Goal: Task Accomplishment & Management: Manage account settings

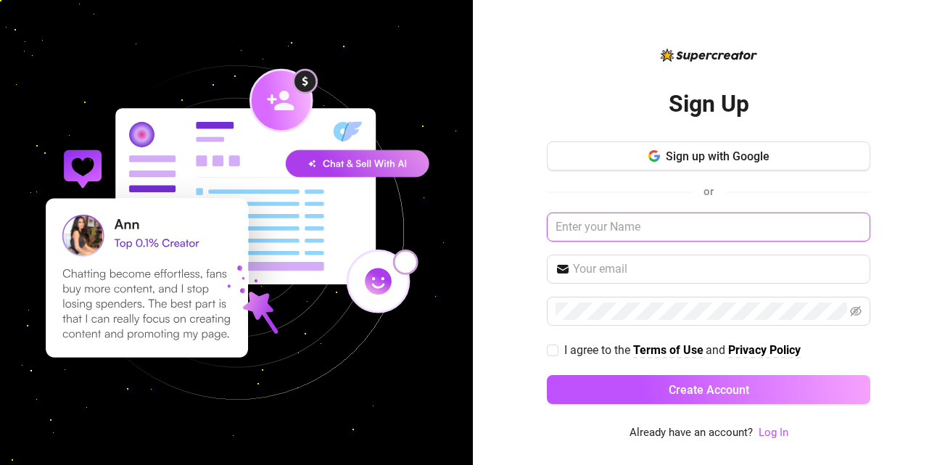
click at [665, 228] on input "text" at bounding box center [708, 226] width 323 height 29
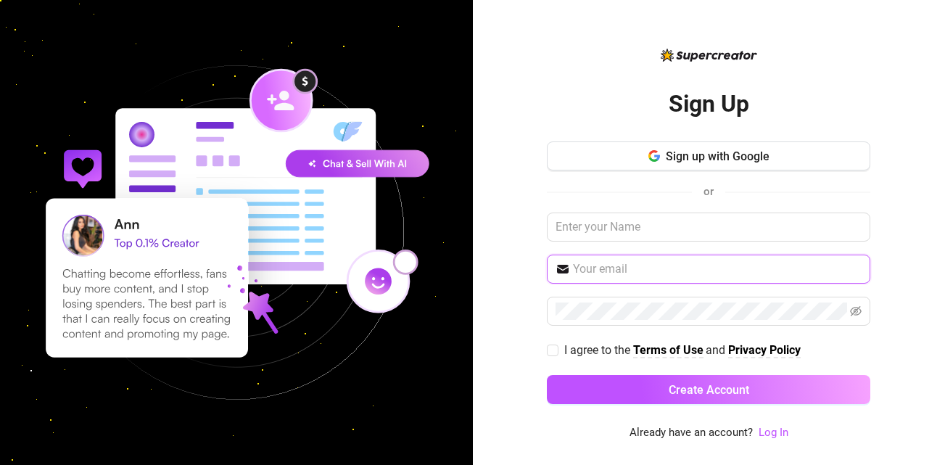
click at [672, 268] on input "text" at bounding box center [717, 268] width 289 height 17
type input "[EMAIL_ADDRESS][DOMAIN_NAME]"
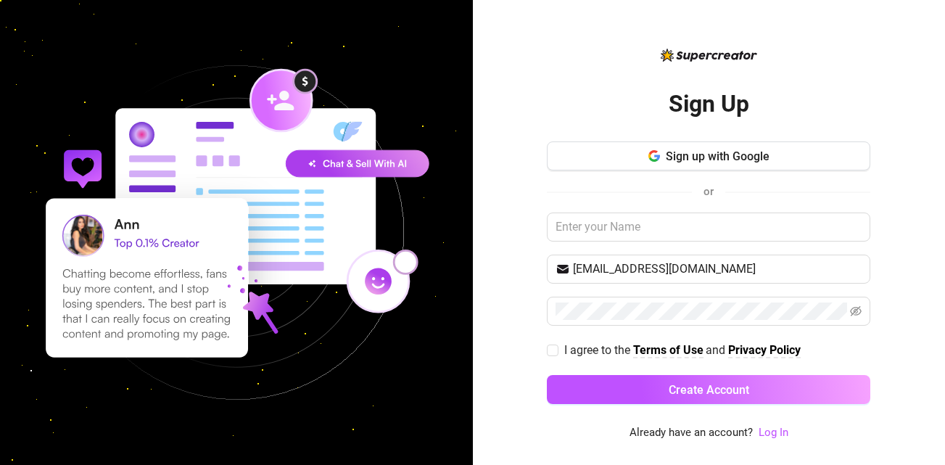
click at [616, 326] on div "Sign up with Google or nicolereque07@gmail.com I agree to the Terms of Use and …" at bounding box center [708, 279] width 323 height 276
click at [851, 315] on icon "eye-invisible" at bounding box center [856, 311] width 12 height 10
click at [537, 347] on div "Sign Up Sign up with Google or nicolereque07@gmail.com I agree to the Terms of …" at bounding box center [709, 232] width 473 height 465
click at [553, 346] on input "I agree to the Terms of Use and Privacy Policy" at bounding box center [552, 349] width 10 height 10
checkbox input "true"
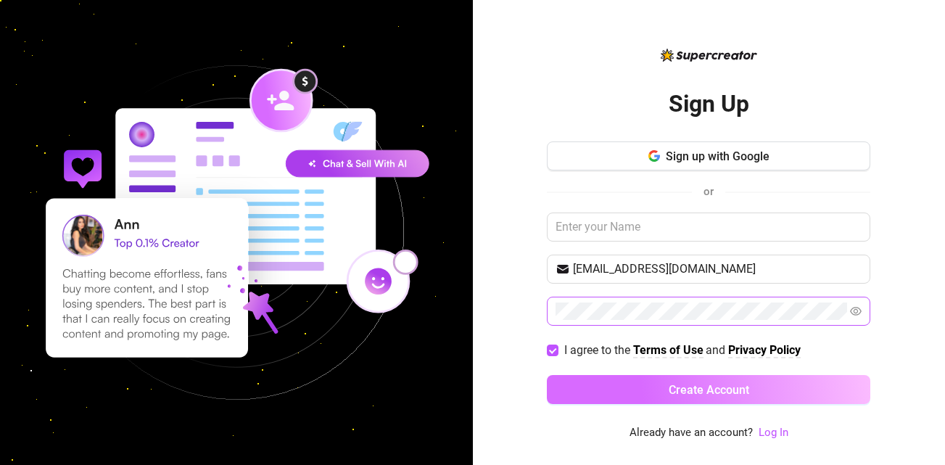
click at [743, 389] on span "Create Account" at bounding box center [709, 390] width 80 height 14
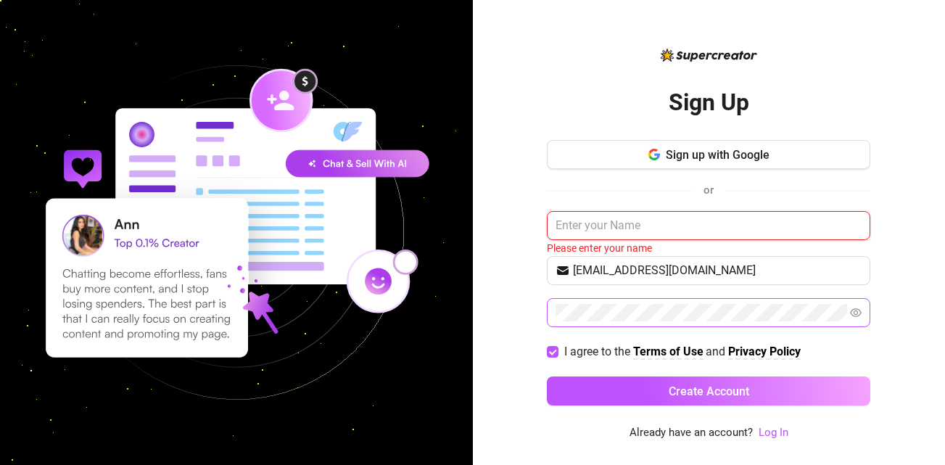
click at [665, 227] on input "text" at bounding box center [708, 225] width 323 height 29
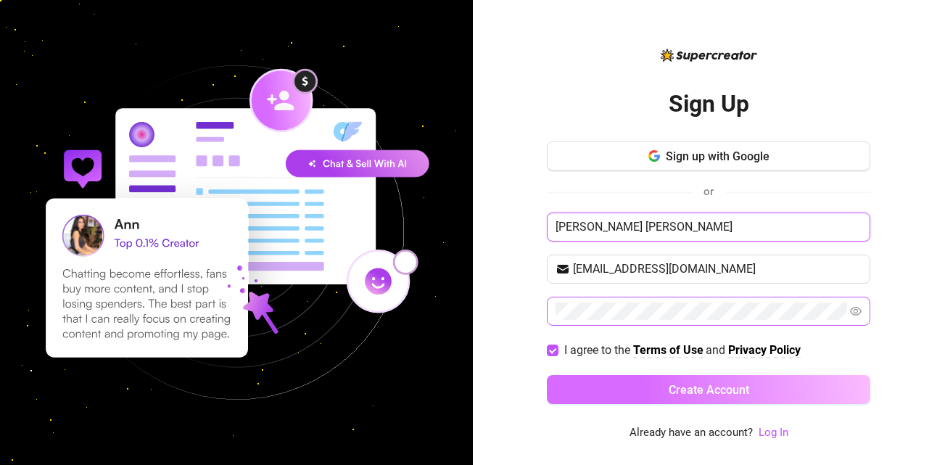
type input "[PERSON_NAME] [PERSON_NAME]"
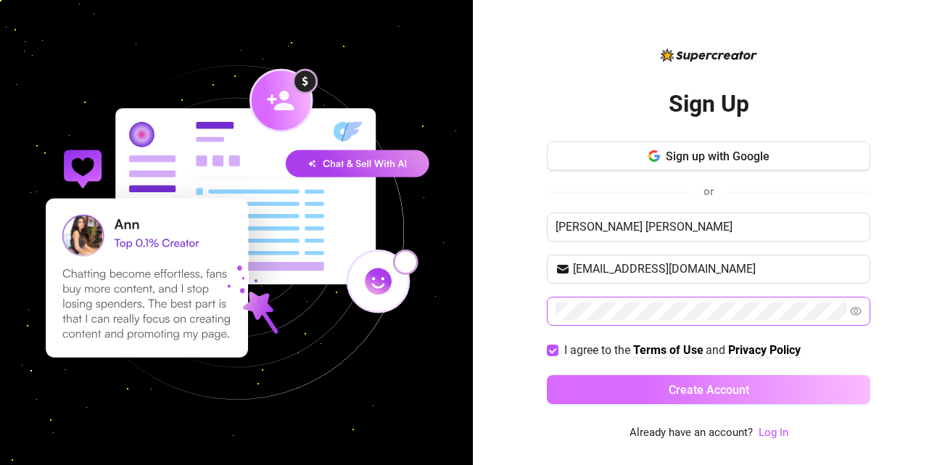
click at [688, 401] on button "Create Account" at bounding box center [708, 389] width 323 height 29
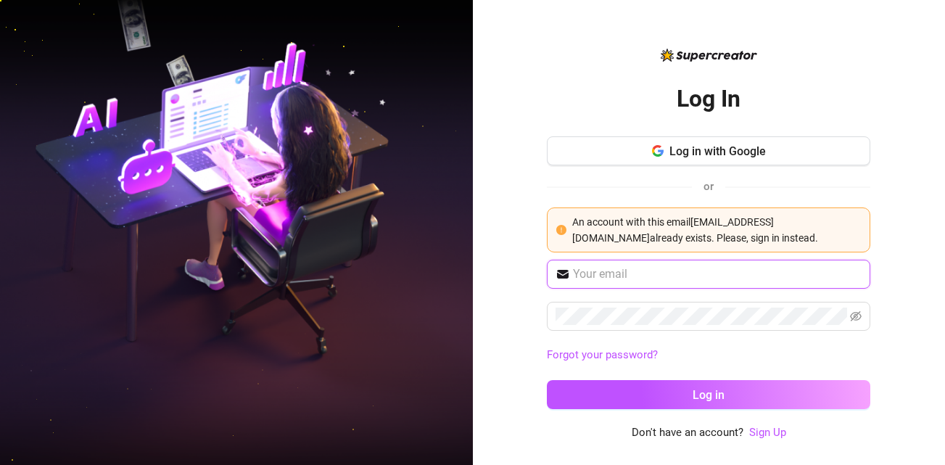
type input "[EMAIL_ADDRESS][DOMAIN_NAME]"
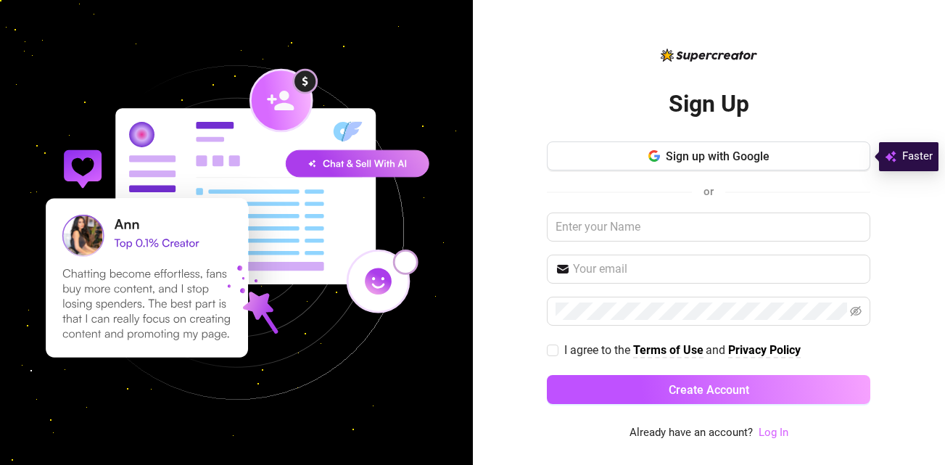
click at [770, 427] on link "Log In" at bounding box center [774, 432] width 30 height 13
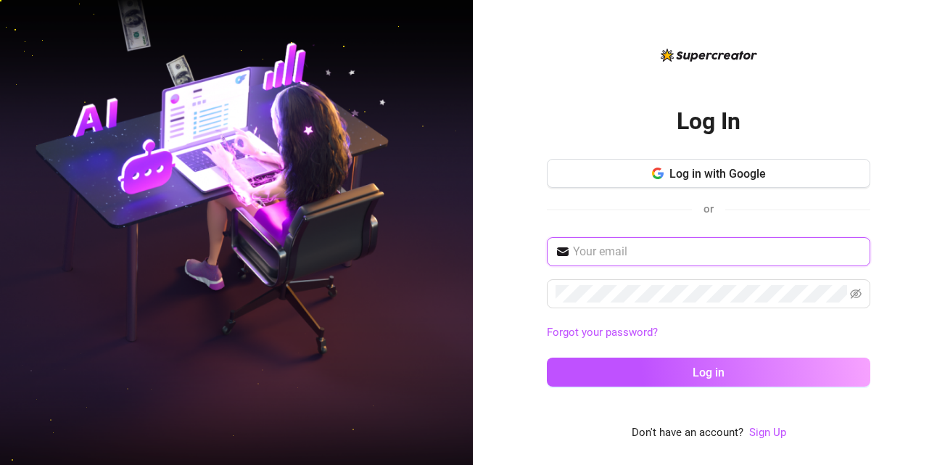
type input "[EMAIL_ADDRESS][DOMAIN_NAME]"
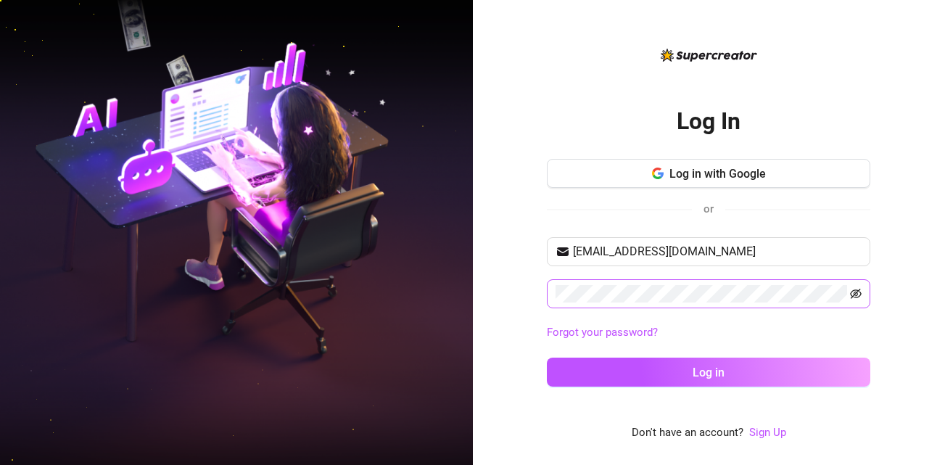
click at [863, 296] on span at bounding box center [708, 293] width 323 height 29
click at [857, 290] on icon "eye-invisible" at bounding box center [856, 294] width 12 height 12
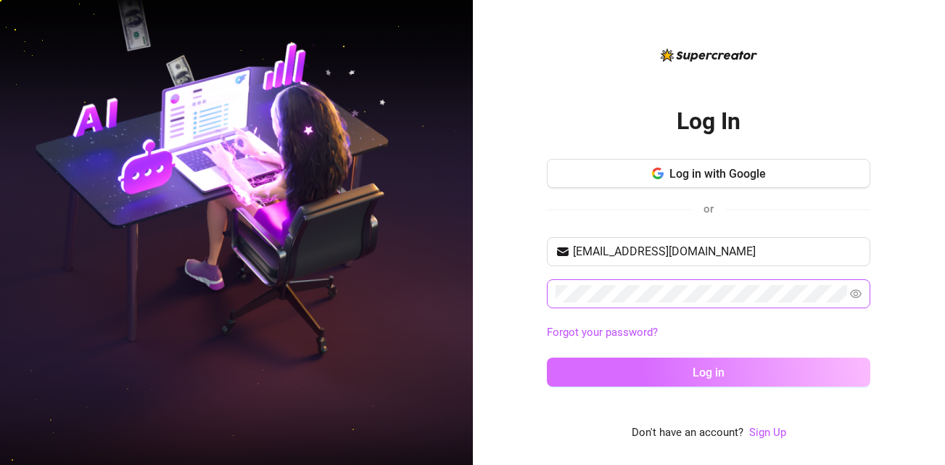
click at [804, 371] on button "Log in" at bounding box center [708, 372] width 323 height 29
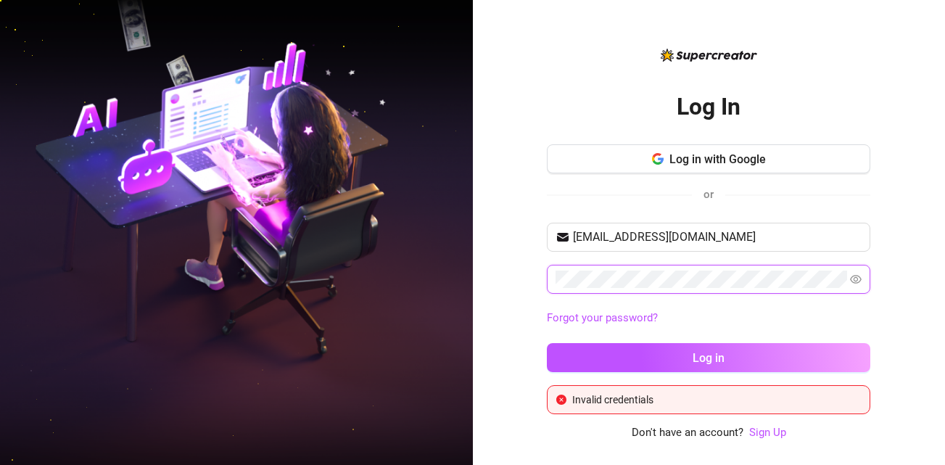
click at [424, 260] on div "Log In Log in with Google or nicolereque07@gmail.com Forgot your password? Log …" at bounding box center [472, 232] width 945 height 465
click at [547, 343] on button "Log in" at bounding box center [708, 357] width 323 height 29
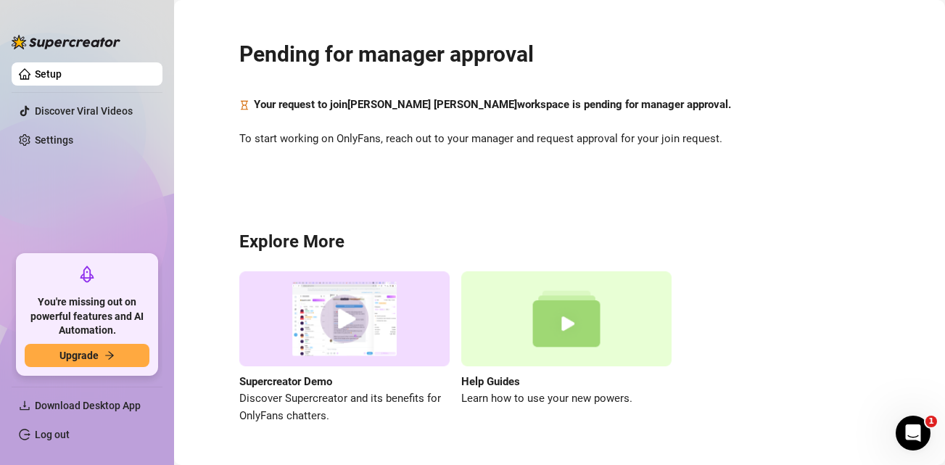
scroll to position [25, 0]
click at [123, 404] on span "Download Desktop App" at bounding box center [88, 406] width 106 height 12
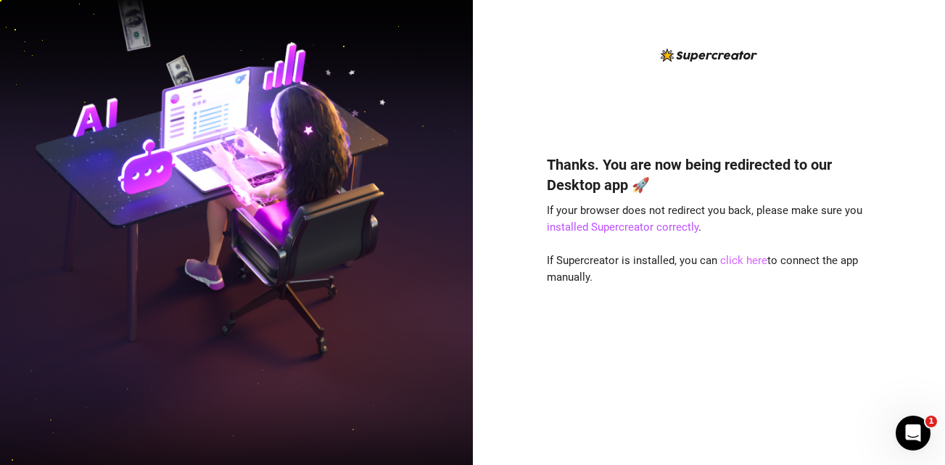
click at [730, 264] on link "click here" at bounding box center [743, 260] width 47 height 13
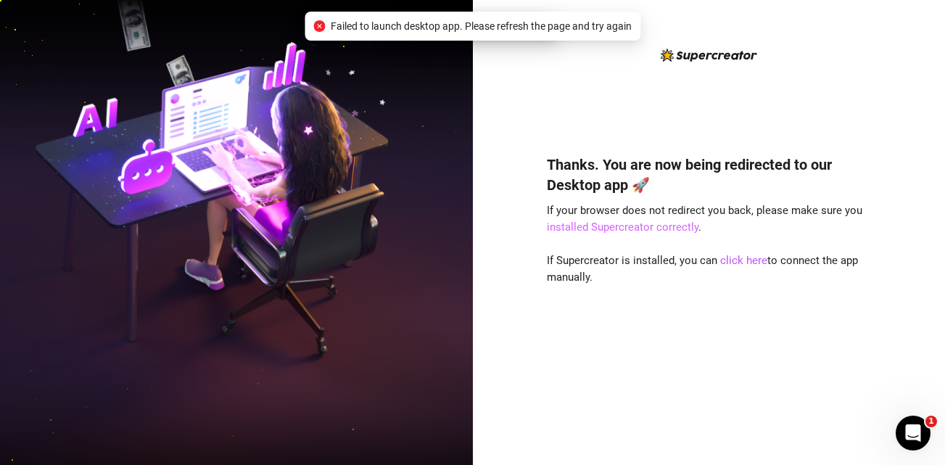
click at [628, 233] on link "installed Supercreator correctly" at bounding box center [623, 226] width 152 height 13
click at [404, 27] on icon "close-circle" at bounding box center [403, 26] width 12 height 12
click at [400, 25] on icon "close-circle" at bounding box center [403, 26] width 12 height 12
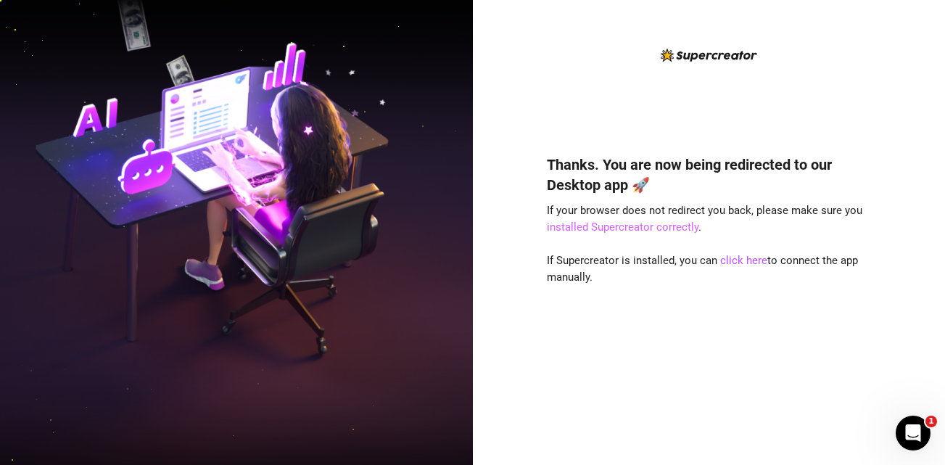
click at [664, 228] on link "installed Supercreator correctly" at bounding box center [623, 226] width 152 height 13
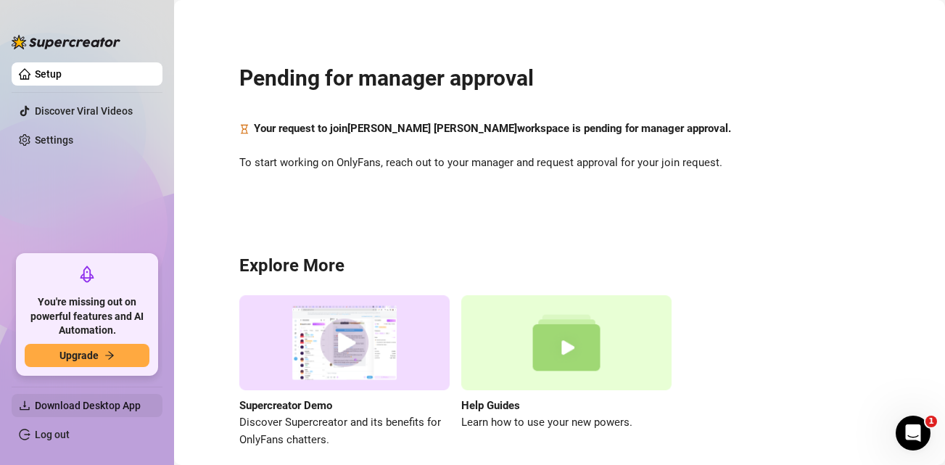
click at [126, 402] on span "Download Desktop App" at bounding box center [88, 406] width 106 height 12
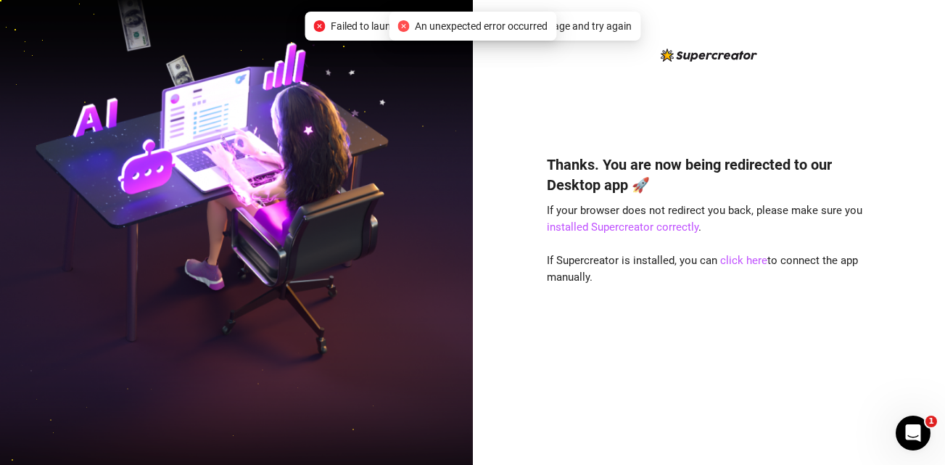
click at [398, 25] on icon "close-circle" at bounding box center [403, 26] width 12 height 12
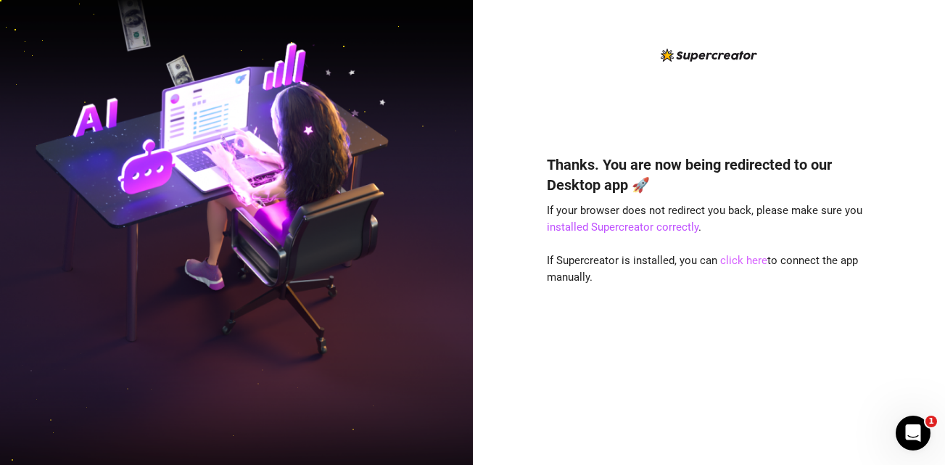
click at [738, 264] on link "click here" at bounding box center [743, 260] width 47 height 13
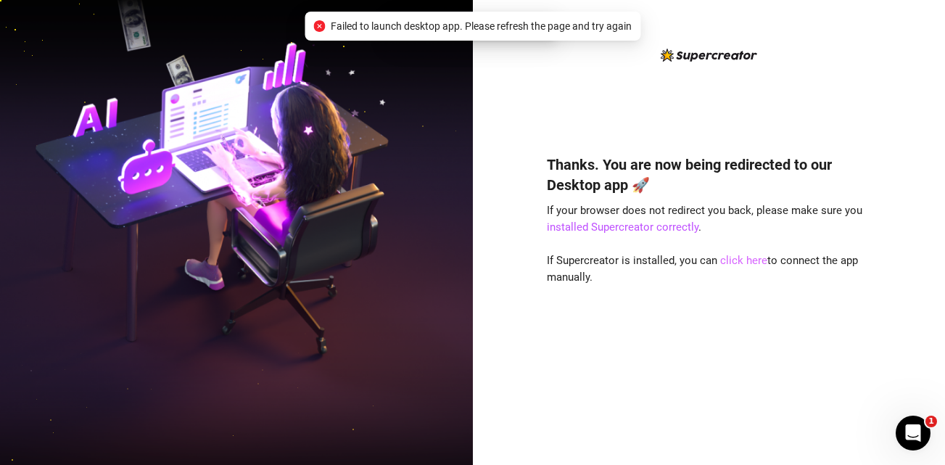
click at [739, 261] on link "click here" at bounding box center [743, 260] width 47 height 13
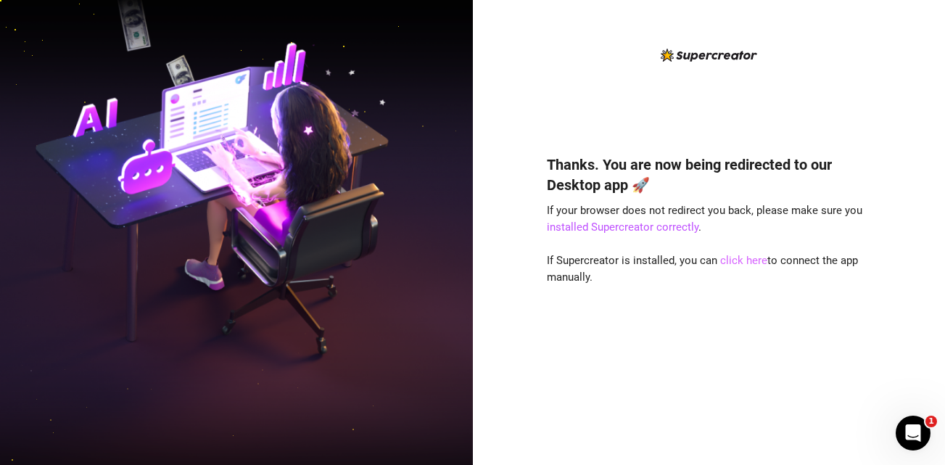
click at [746, 265] on link "click here" at bounding box center [743, 260] width 47 height 13
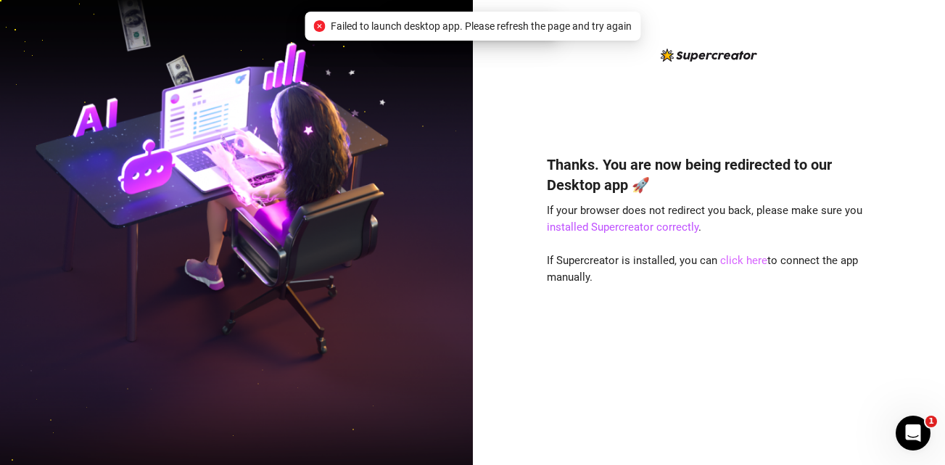
click at [746, 265] on link "click here" at bounding box center [743, 260] width 47 height 13
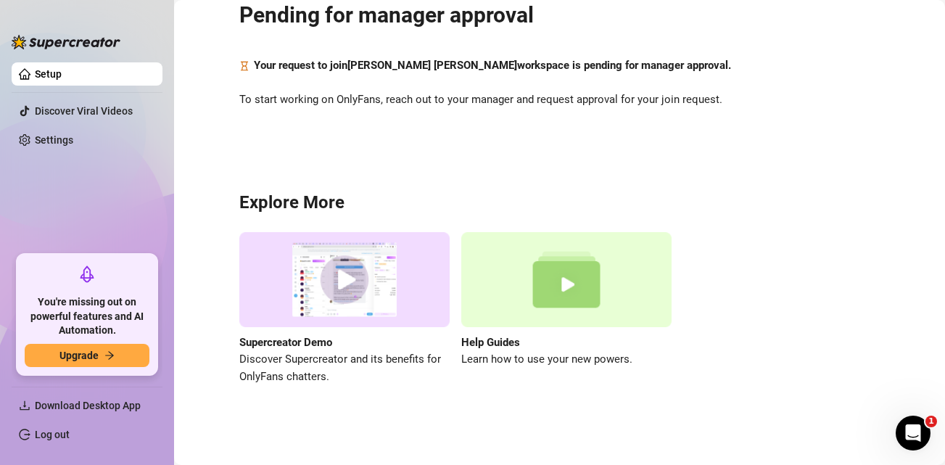
scroll to position [63, 0]
click at [104, 355] on icon "arrow-right" at bounding box center [109, 355] width 10 height 10
click at [62, 139] on link "Settings" at bounding box center [54, 140] width 38 height 12
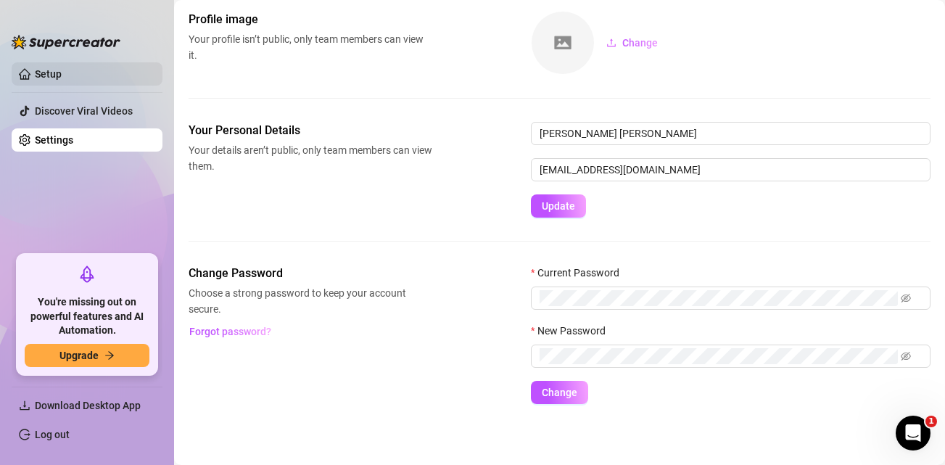
click at [62, 73] on link "Setup" at bounding box center [48, 74] width 27 height 12
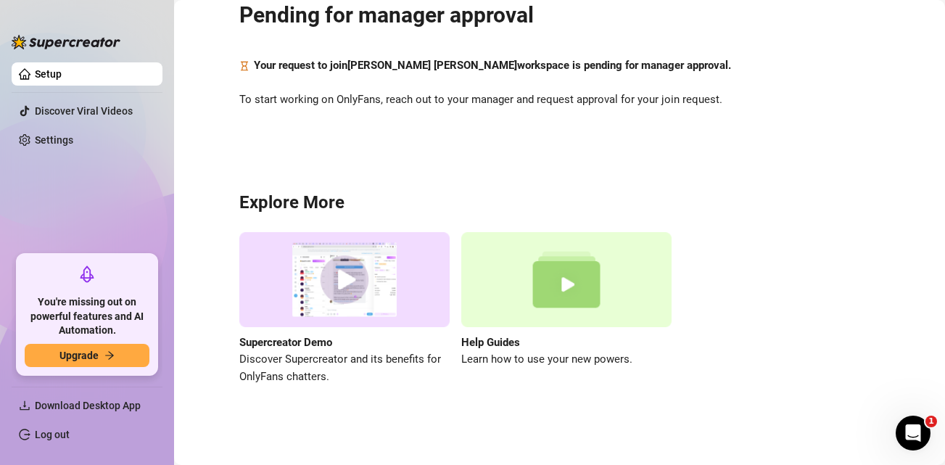
scroll to position [63, 0]
click at [96, 350] on span "Upgrade" at bounding box center [78, 356] width 39 height 12
click at [91, 347] on button "Upgrade" at bounding box center [87, 355] width 125 height 23
click at [115, 355] on button "Upgrade" at bounding box center [87, 355] width 125 height 23
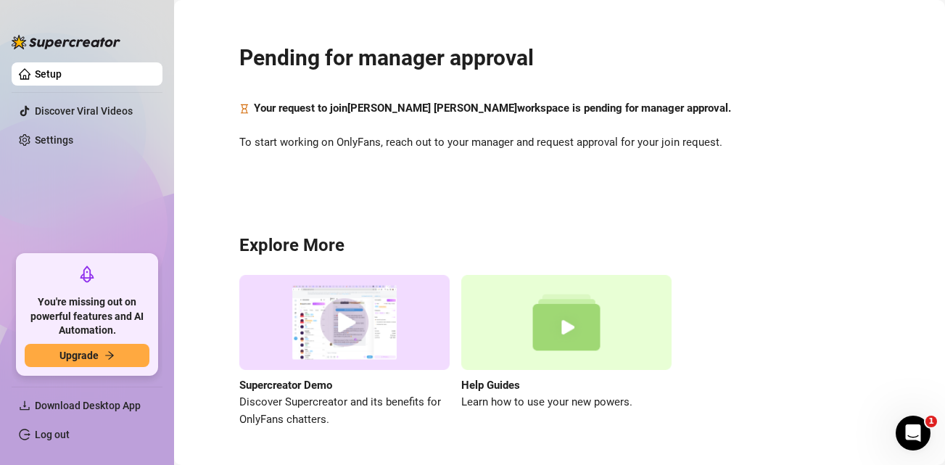
scroll to position [63, 0]
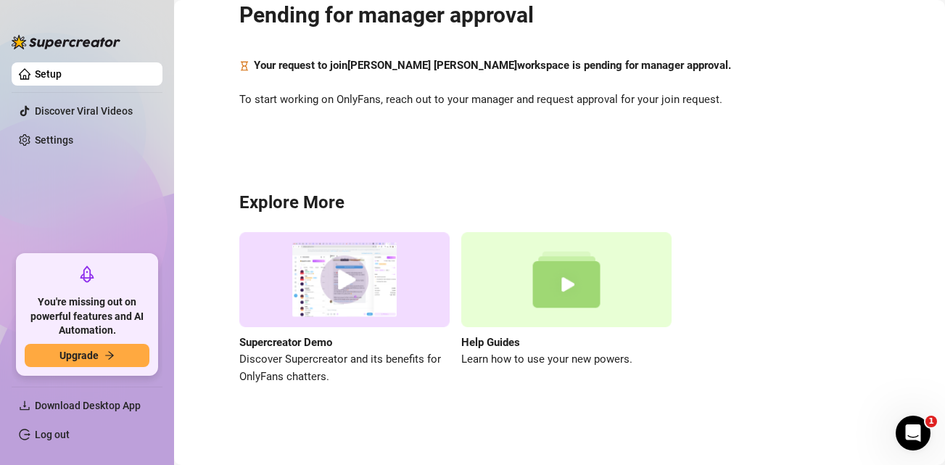
click at [70, 437] on link "Log out" at bounding box center [52, 435] width 35 height 12
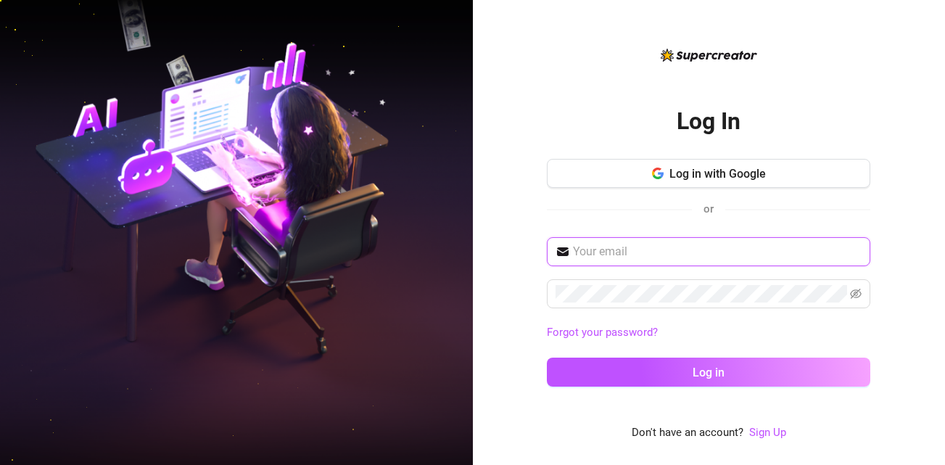
type input "[EMAIL_ADDRESS][DOMAIN_NAME]"
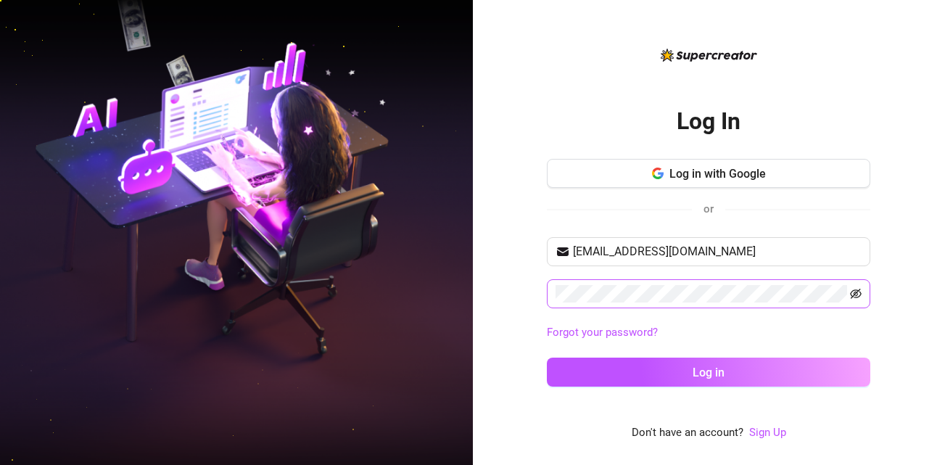
click at [853, 289] on icon "eye-invisible" at bounding box center [856, 294] width 12 height 12
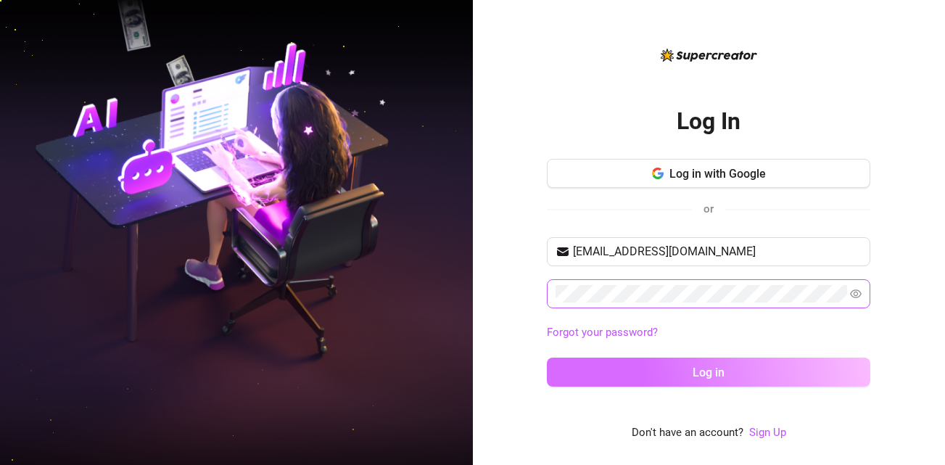
click at [830, 379] on button "Log in" at bounding box center [708, 372] width 323 height 29
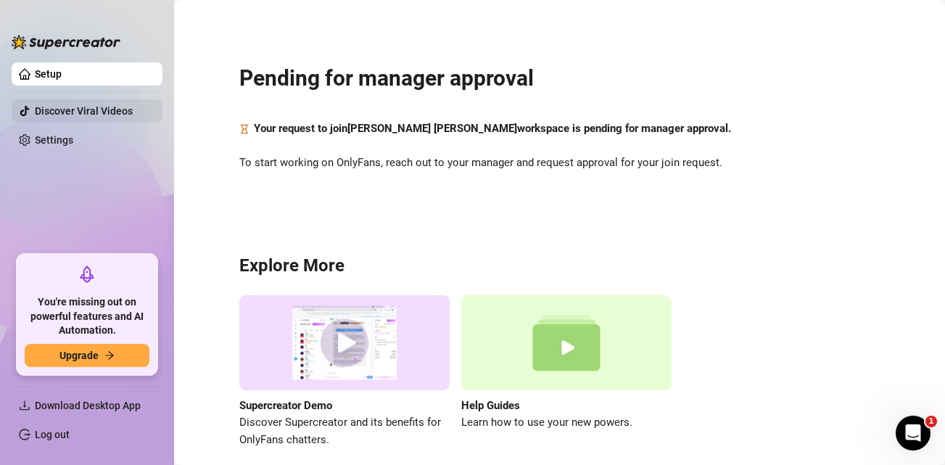
click at [116, 108] on link "Discover Viral Videos" at bounding box center [84, 111] width 98 height 12
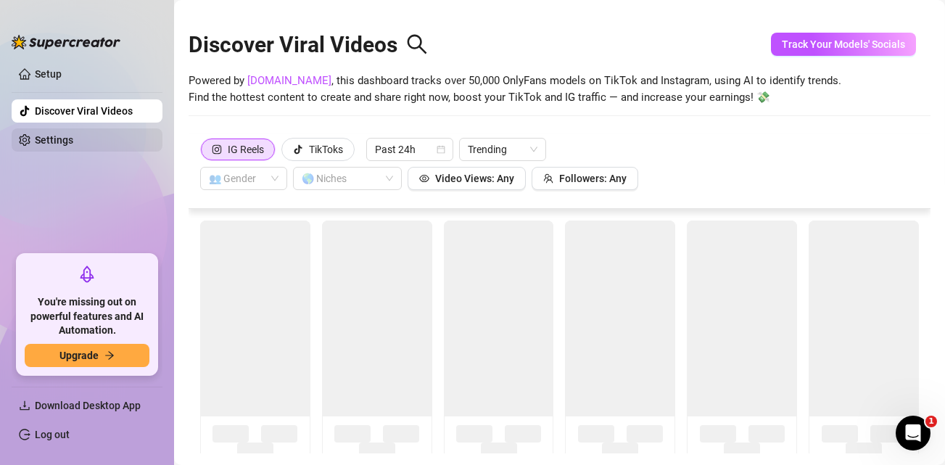
click at [73, 146] on link "Settings" at bounding box center [54, 140] width 38 height 12
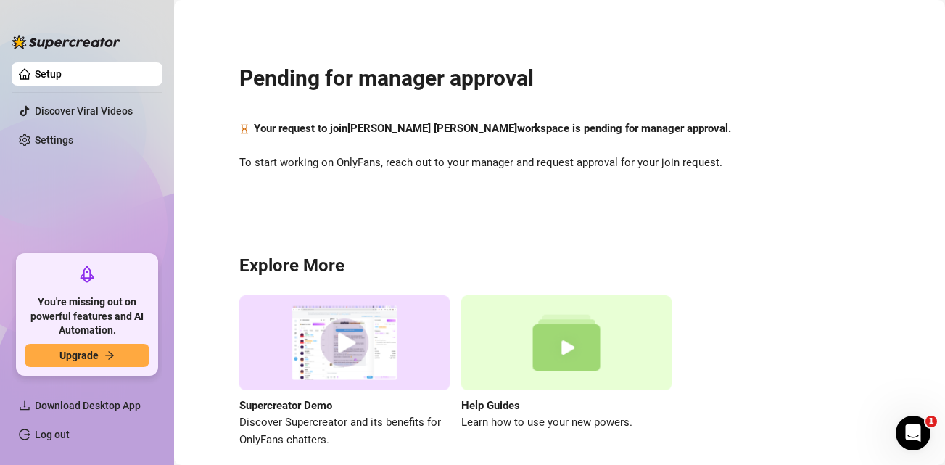
click at [54, 437] on link "Log out" at bounding box center [52, 435] width 35 height 12
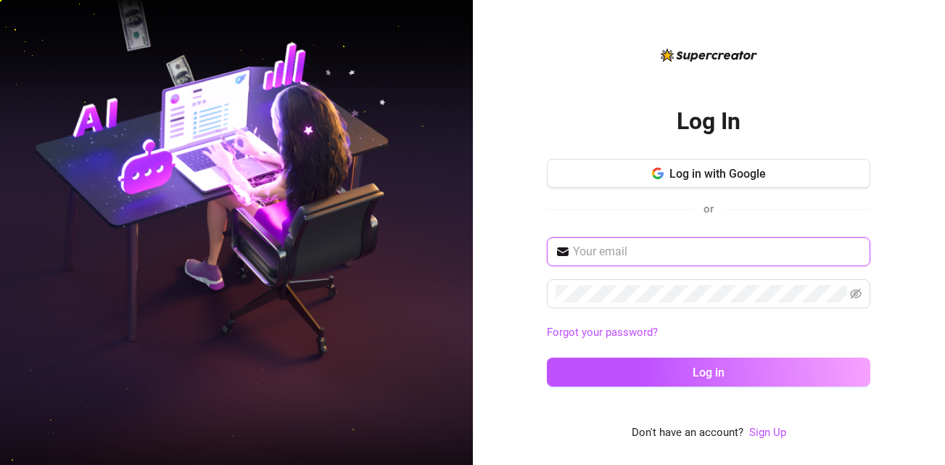
type input "[EMAIL_ADDRESS][DOMAIN_NAME]"
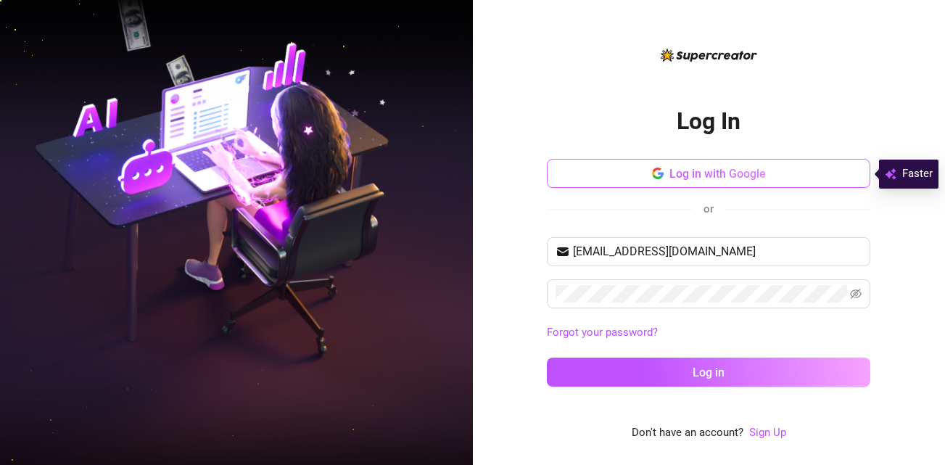
click at [687, 182] on button "Log in with Google" at bounding box center [708, 173] width 323 height 29
